Goal: Transaction & Acquisition: Purchase product/service

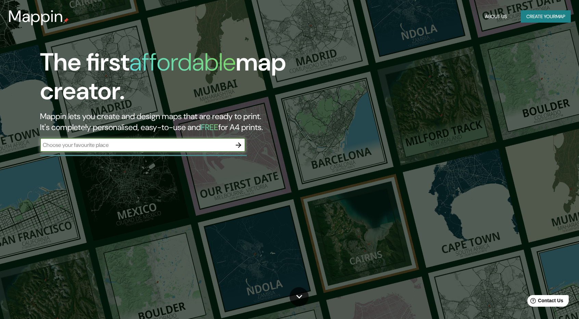
click at [159, 148] on input "text" at bounding box center [135, 145] width 191 height 8
type input "huancayo"
click at [240, 145] on icon "button" at bounding box center [238, 144] width 5 height 5
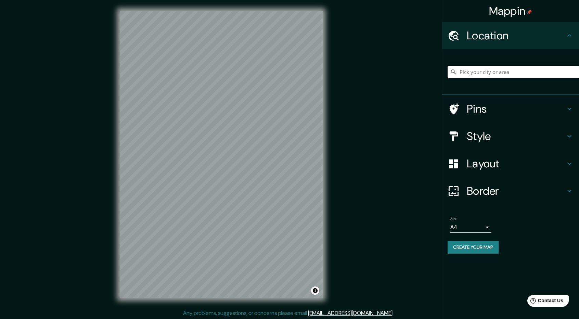
click at [490, 76] on input "Pick your city or area" at bounding box center [512, 72] width 131 height 12
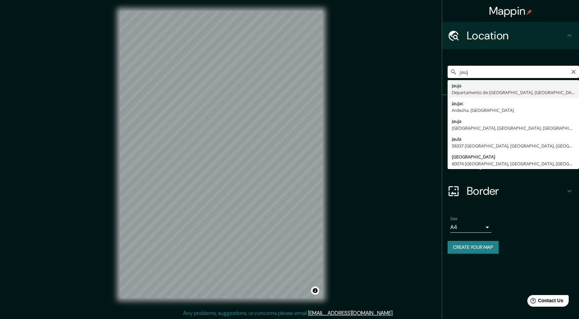
type input "[GEOGRAPHIC_DATA], [GEOGRAPHIC_DATA], [GEOGRAPHIC_DATA]"
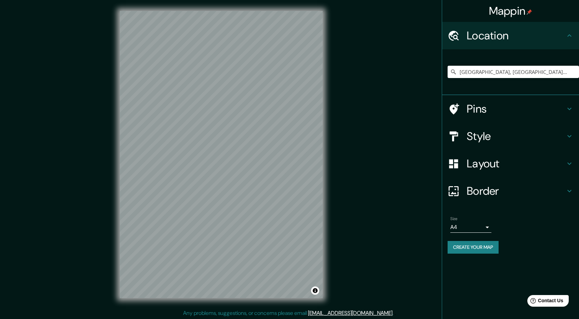
click at [495, 167] on h4 "Layout" at bounding box center [515, 164] width 98 height 14
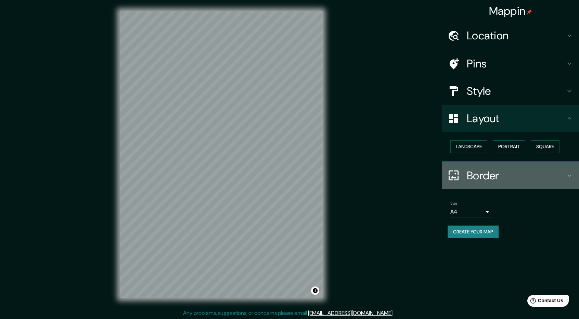
click at [495, 175] on h4 "Border" at bounding box center [515, 176] width 98 height 14
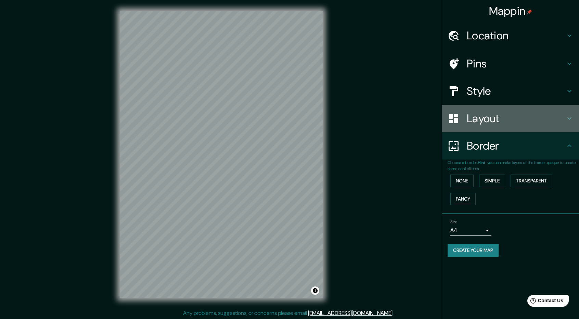
click at [500, 131] on div "Layout" at bounding box center [510, 118] width 137 height 27
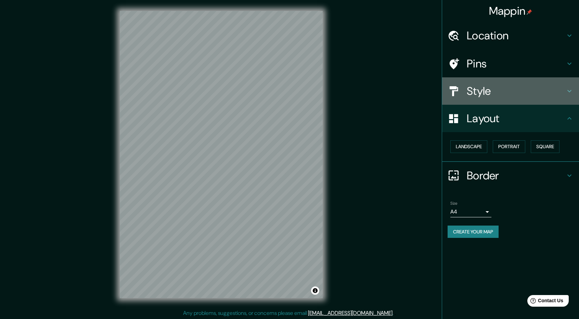
click at [501, 91] on h4 "Style" at bounding box center [515, 91] width 98 height 14
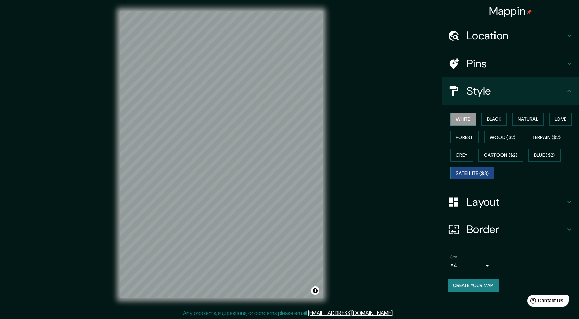
click at [469, 167] on button "Satellite ($3)" at bounding box center [472, 173] width 44 height 13
click at [452, 119] on button "White" at bounding box center [463, 119] width 26 height 13
click at [497, 124] on button "Black" at bounding box center [494, 119] width 26 height 13
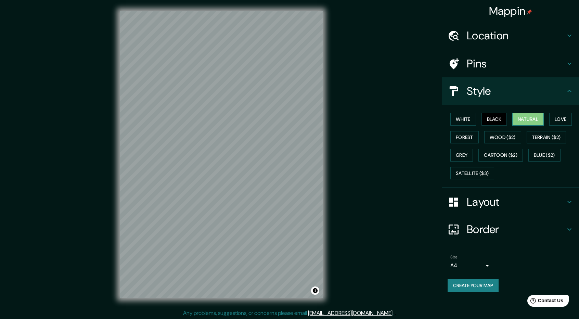
click at [519, 120] on button "Natural" at bounding box center [527, 119] width 31 height 13
click at [554, 118] on button "Love" at bounding box center [560, 119] width 23 height 13
click at [464, 138] on button "Forest" at bounding box center [464, 137] width 28 height 13
click at [508, 138] on button "Wood ($2)" at bounding box center [502, 137] width 37 height 13
click at [548, 138] on button "Terrain ($2)" at bounding box center [546, 137] width 40 height 13
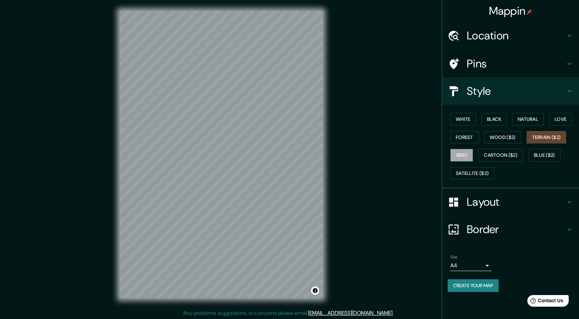
click at [472, 154] on button "Grey" at bounding box center [461, 155] width 23 height 13
click at [469, 138] on button "Forest" at bounding box center [464, 137] width 28 height 13
click at [479, 261] on body "Mappin Location Jauja, Departamento de Junín, Perú Pins Style White Black Natur…" at bounding box center [289, 159] width 579 height 319
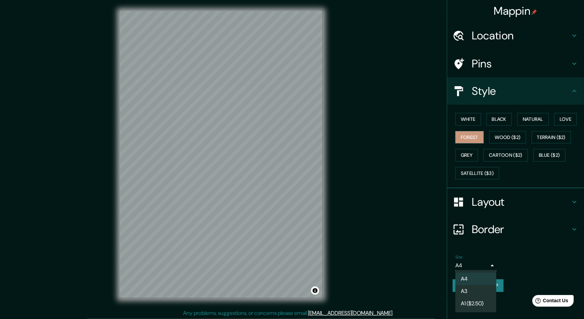
click at [480, 288] on li "A3" at bounding box center [475, 291] width 41 height 12
type input "a4"
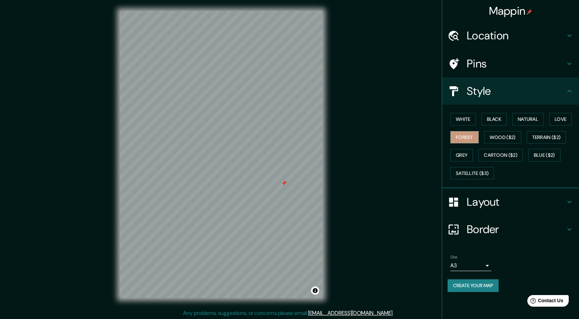
click at [282, 11] on div at bounding box center [221, 11] width 203 height 0
click at [284, 185] on div at bounding box center [283, 182] width 5 height 5
click at [285, 184] on div at bounding box center [287, 182] width 5 height 5
click at [289, 184] on div at bounding box center [288, 183] width 5 height 5
click at [288, 182] on div at bounding box center [288, 182] width 5 height 5
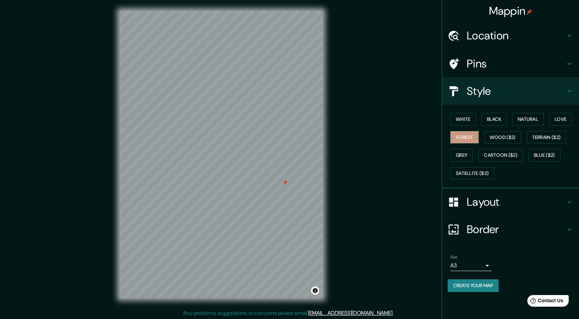
click at [285, 183] on div at bounding box center [284, 182] width 5 height 5
click at [480, 281] on button "Create your map" at bounding box center [472, 285] width 51 height 13
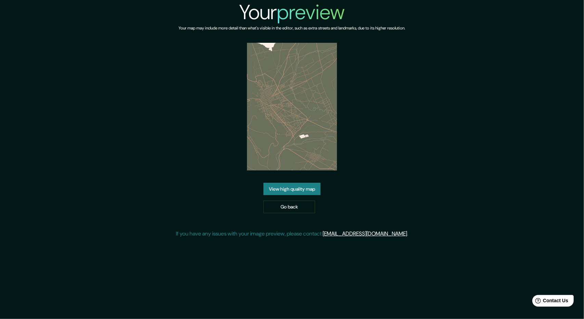
click at [303, 186] on link "View high quality map" at bounding box center [291, 189] width 57 height 13
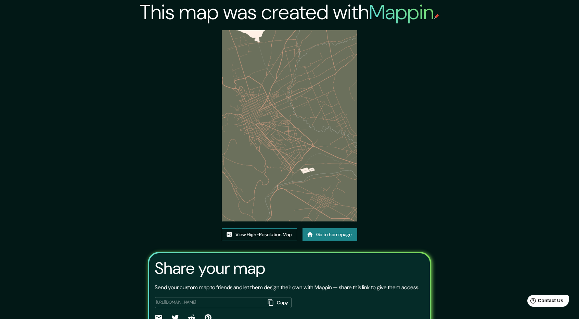
click at [267, 233] on link "View High-Resolution Map" at bounding box center [259, 234] width 75 height 13
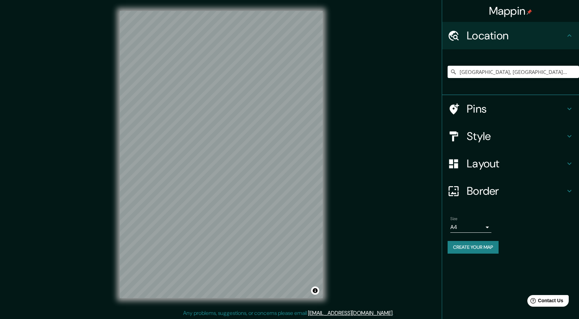
click at [473, 64] on div "[GEOGRAPHIC_DATA], [GEOGRAPHIC_DATA], [GEOGRAPHIC_DATA]" at bounding box center [512, 72] width 131 height 34
click at [474, 69] on input "[GEOGRAPHIC_DATA], [GEOGRAPHIC_DATA], [GEOGRAPHIC_DATA]" at bounding box center [512, 72] width 131 height 12
click at [547, 70] on input "[GEOGRAPHIC_DATA], [GEOGRAPHIC_DATA], [GEOGRAPHIC_DATA]" at bounding box center [512, 72] width 131 height 12
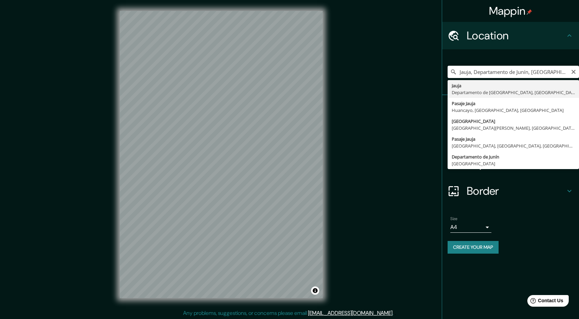
type input "[GEOGRAPHIC_DATA], [GEOGRAPHIC_DATA], [GEOGRAPHIC_DATA]"
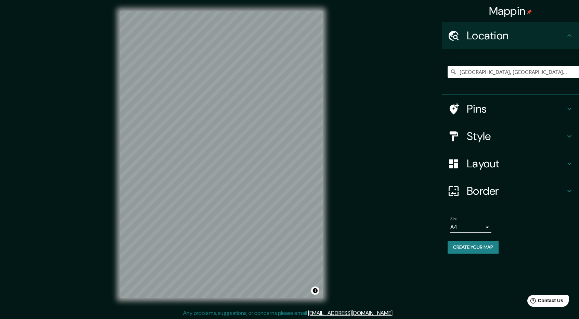
click at [489, 130] on h4 "Style" at bounding box center [515, 136] width 98 height 14
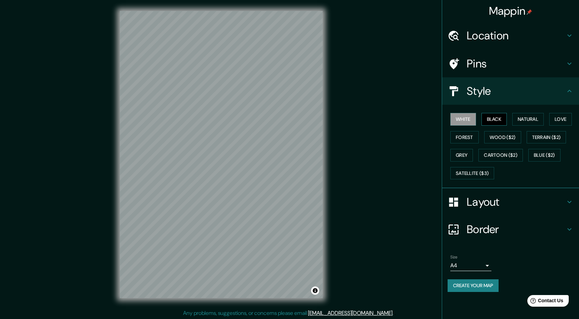
click at [494, 121] on button "Black" at bounding box center [494, 119] width 26 height 13
click at [523, 119] on button "Natural" at bounding box center [527, 119] width 31 height 13
click at [559, 121] on button "Love" at bounding box center [560, 119] width 23 height 13
click at [464, 136] on button "Forest" at bounding box center [464, 137] width 28 height 13
click at [495, 136] on button "Wood ($2)" at bounding box center [502, 137] width 37 height 13
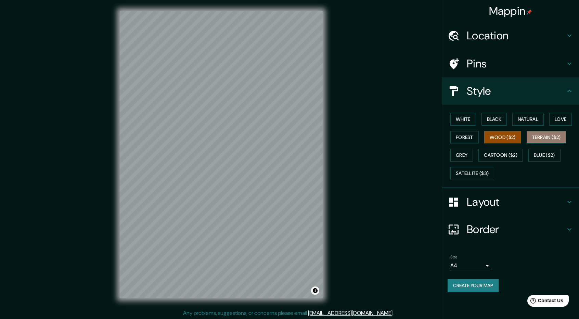
click at [548, 134] on button "Terrain ($2)" at bounding box center [546, 137] width 40 height 13
click at [461, 136] on button "Forest" at bounding box center [464, 137] width 28 height 13
click at [462, 149] on button "Grey" at bounding box center [461, 155] width 23 height 13
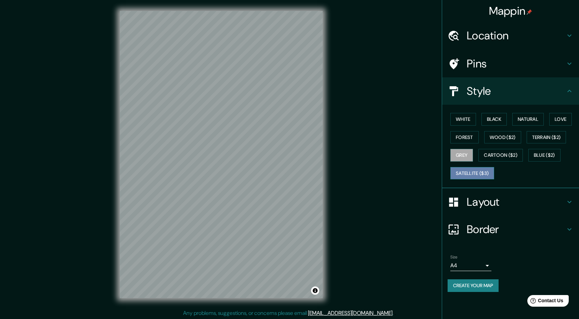
click at [472, 167] on button "Satellite ($3)" at bounding box center [472, 173] width 44 height 13
click at [501, 153] on button "Cartoon ($2)" at bounding box center [500, 155] width 44 height 13
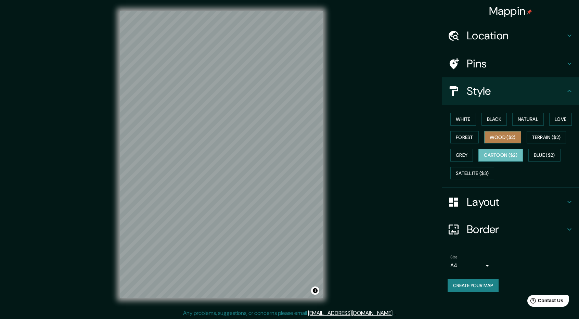
click at [502, 139] on button "Wood ($2)" at bounding box center [502, 137] width 37 height 13
click at [541, 153] on button "Blue ($2)" at bounding box center [544, 155] width 32 height 13
click at [543, 145] on div "White Black Natural Love Forest Wood ($2) Terrain ($2) Grey Cartoon ($2) Blue (…" at bounding box center [512, 146] width 131 height 72
click at [480, 284] on button "Create your map" at bounding box center [472, 285] width 51 height 13
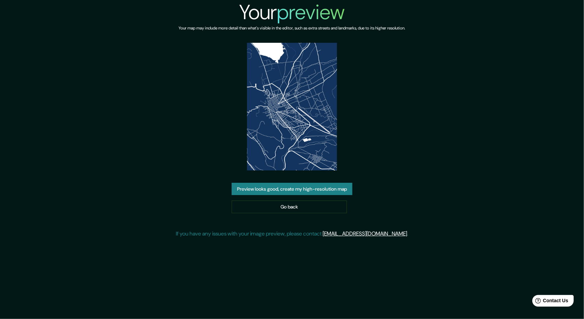
click at [308, 189] on button "Preview looks good, create my high-resolution map" at bounding box center [291, 189] width 121 height 13
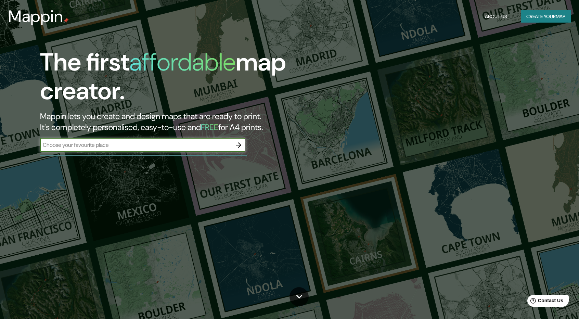
click at [236, 146] on icon "button" at bounding box center [238, 145] width 8 height 8
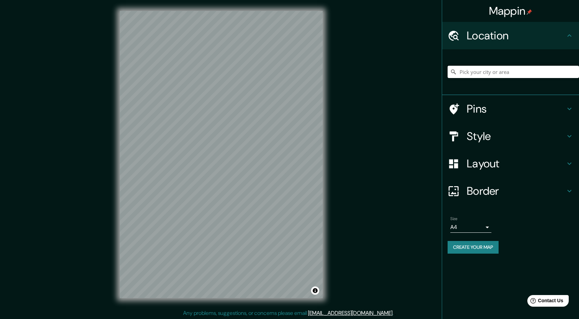
click at [492, 70] on input "Pick your city or area" at bounding box center [512, 72] width 131 height 12
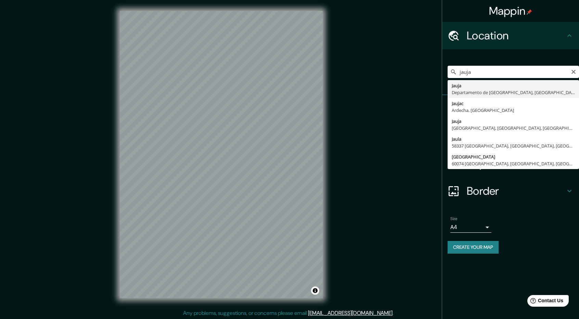
type input "[GEOGRAPHIC_DATA], [GEOGRAPHIC_DATA], [GEOGRAPHIC_DATA]"
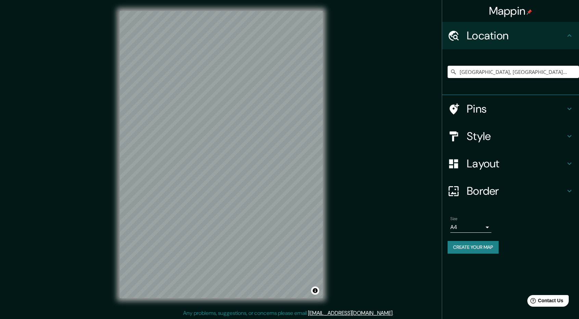
click at [501, 134] on h4 "Style" at bounding box center [515, 136] width 98 height 14
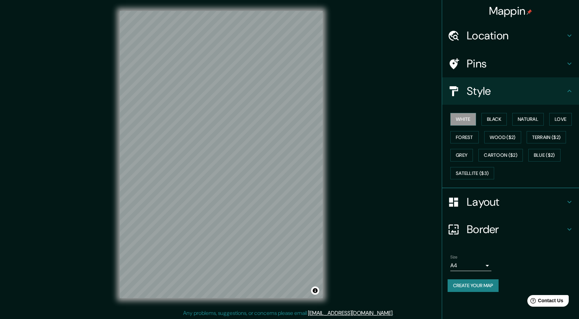
click at [500, 99] on div "Style" at bounding box center [510, 90] width 137 height 27
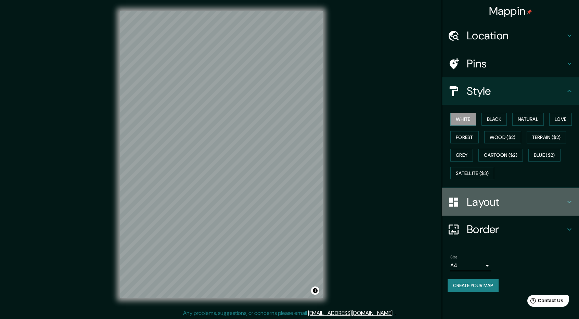
click at [505, 194] on div "Layout" at bounding box center [510, 201] width 137 height 27
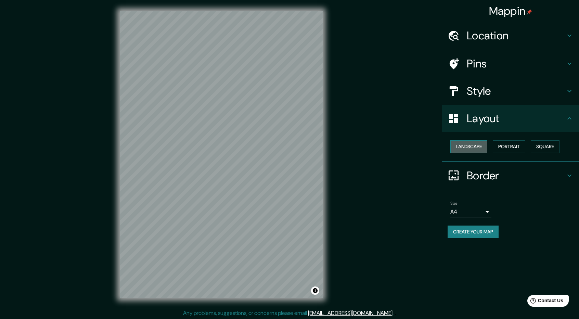
click at [482, 145] on button "Landscape" at bounding box center [468, 146] width 37 height 13
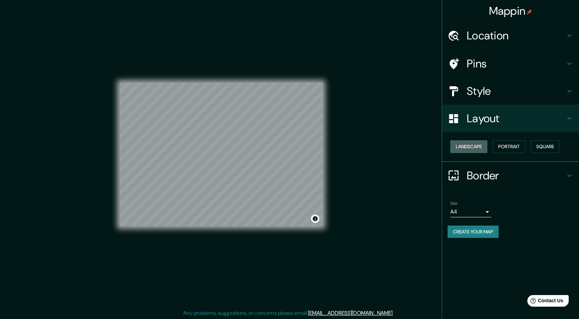
click at [473, 144] on button "Landscape" at bounding box center [468, 146] width 37 height 13
click at [507, 143] on button "Portrait" at bounding box center [508, 146] width 32 height 13
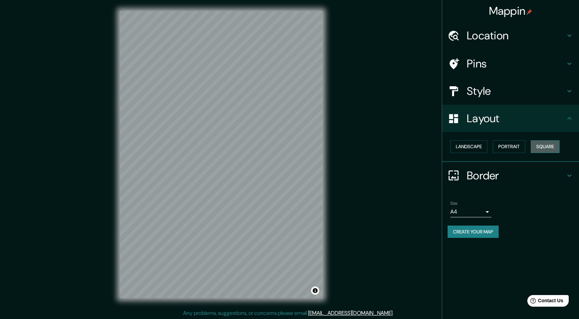
click at [540, 144] on button "Square" at bounding box center [544, 146] width 29 height 13
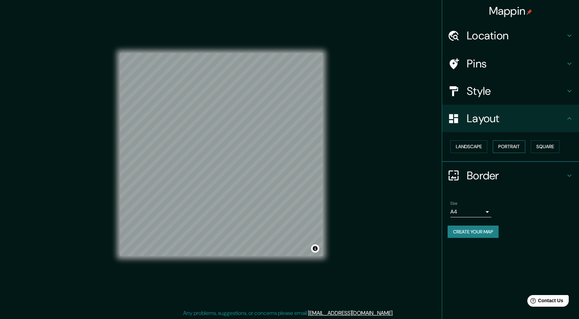
click at [515, 146] on button "Portrait" at bounding box center [508, 146] width 32 height 13
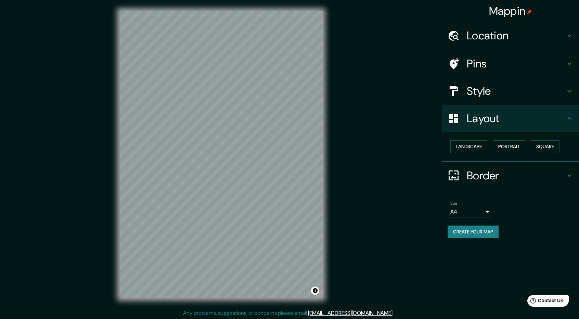
click at [508, 100] on div "Style" at bounding box center [510, 90] width 137 height 27
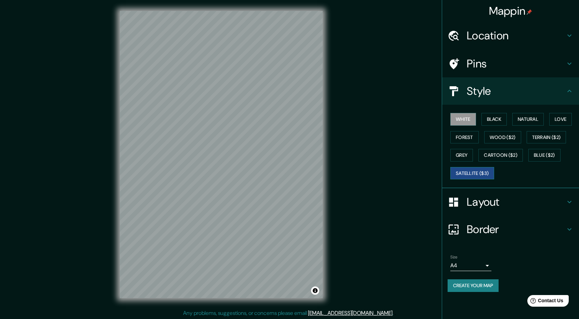
click at [489, 171] on button "Satellite ($3)" at bounding box center [472, 173] width 44 height 13
click at [497, 155] on button "Cartoon ($2)" at bounding box center [500, 155] width 44 height 13
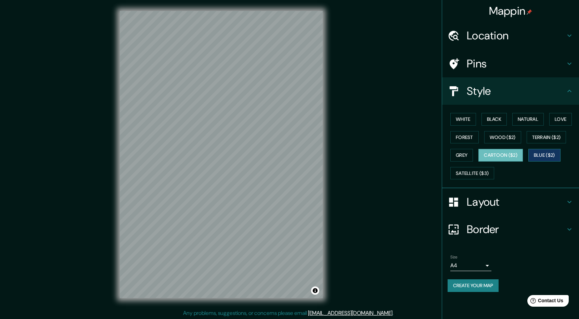
click at [552, 155] on button "Blue ($2)" at bounding box center [544, 155] width 32 height 13
drag, startPoint x: 501, startPoint y: 156, endPoint x: 490, endPoint y: 156, distance: 11.0
click at [500, 156] on button "Cartoon ($2)" at bounding box center [500, 155] width 44 height 13
click at [478, 155] on div "White Black Natural Love Forest Wood ($2) Terrain ($2) Grey Cartoon ($2) Blue (…" at bounding box center [512, 146] width 131 height 72
click at [550, 131] on button "Terrain ($2)" at bounding box center [546, 137] width 40 height 13
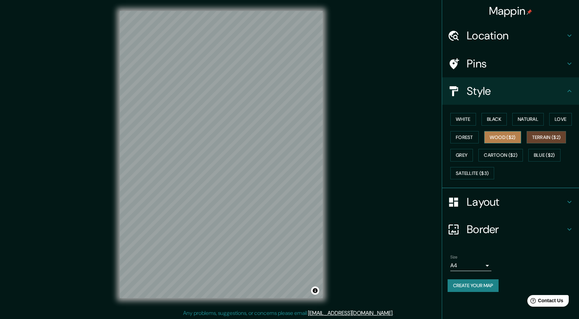
click at [518, 134] on button "Wood ($2)" at bounding box center [502, 137] width 37 height 13
click at [467, 134] on button "Forest" at bounding box center [464, 137] width 28 height 13
click at [498, 133] on button "Wood ($2)" at bounding box center [502, 137] width 37 height 13
click at [540, 135] on button "Terrain ($2)" at bounding box center [546, 137] width 40 height 13
drag, startPoint x: 546, startPoint y: 123, endPoint x: 549, endPoint y: 121, distance: 4.2
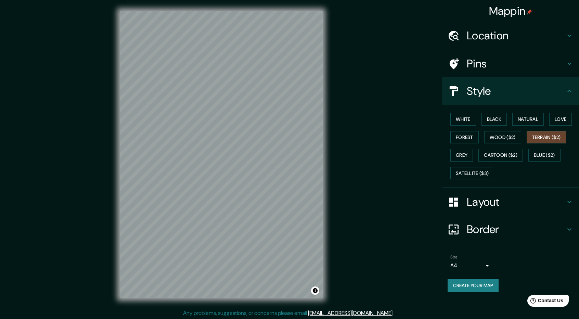
click at [549, 121] on div "White Black Natural Love Forest Wood ($2) Terrain ($2) Grey Cartoon ($2) Blue (…" at bounding box center [512, 146] width 131 height 72
click at [554, 119] on button "Love" at bounding box center [560, 119] width 23 height 13
click at [529, 119] on button "Natural" at bounding box center [527, 119] width 31 height 13
click at [496, 117] on button "Black" at bounding box center [494, 119] width 26 height 13
click at [469, 118] on button "White" at bounding box center [463, 119] width 26 height 13
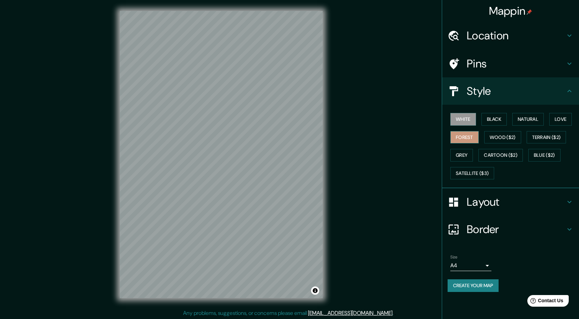
click at [469, 134] on button "Forest" at bounding box center [464, 137] width 28 height 13
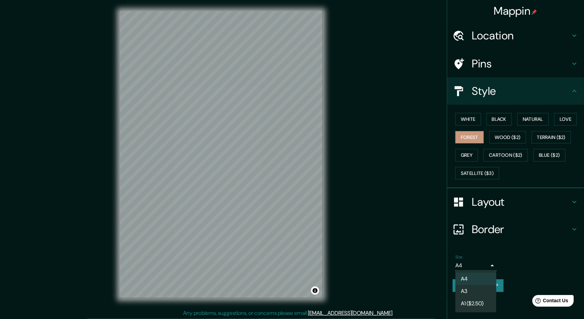
drag, startPoint x: 479, startPoint y: 264, endPoint x: 479, endPoint y: 275, distance: 10.6
click at [479, 265] on body "Mappin Location Jauja, Departamento de Junín, Perú Pins Style White Black Natur…" at bounding box center [292, 159] width 584 height 319
click at [474, 290] on li "A3" at bounding box center [475, 291] width 41 height 12
type input "a4"
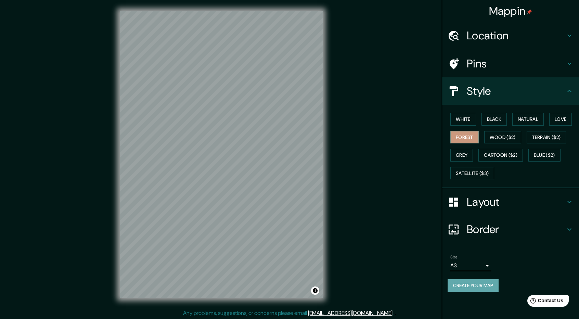
click at [474, 285] on button "Create your map" at bounding box center [472, 285] width 51 height 13
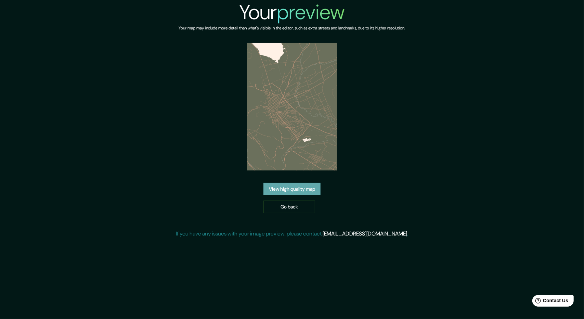
click at [293, 190] on link "View high quality map" at bounding box center [291, 189] width 57 height 13
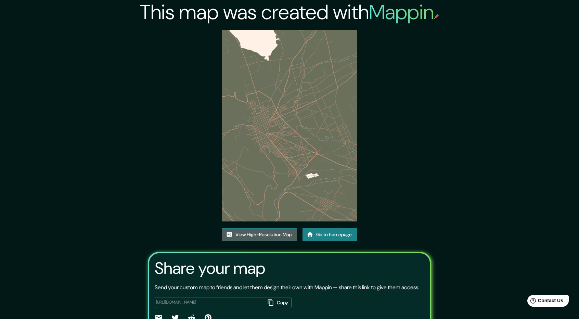
click at [271, 230] on link "View High-Resolution Map" at bounding box center [259, 234] width 75 height 13
